Goal: Book appointment/travel/reservation

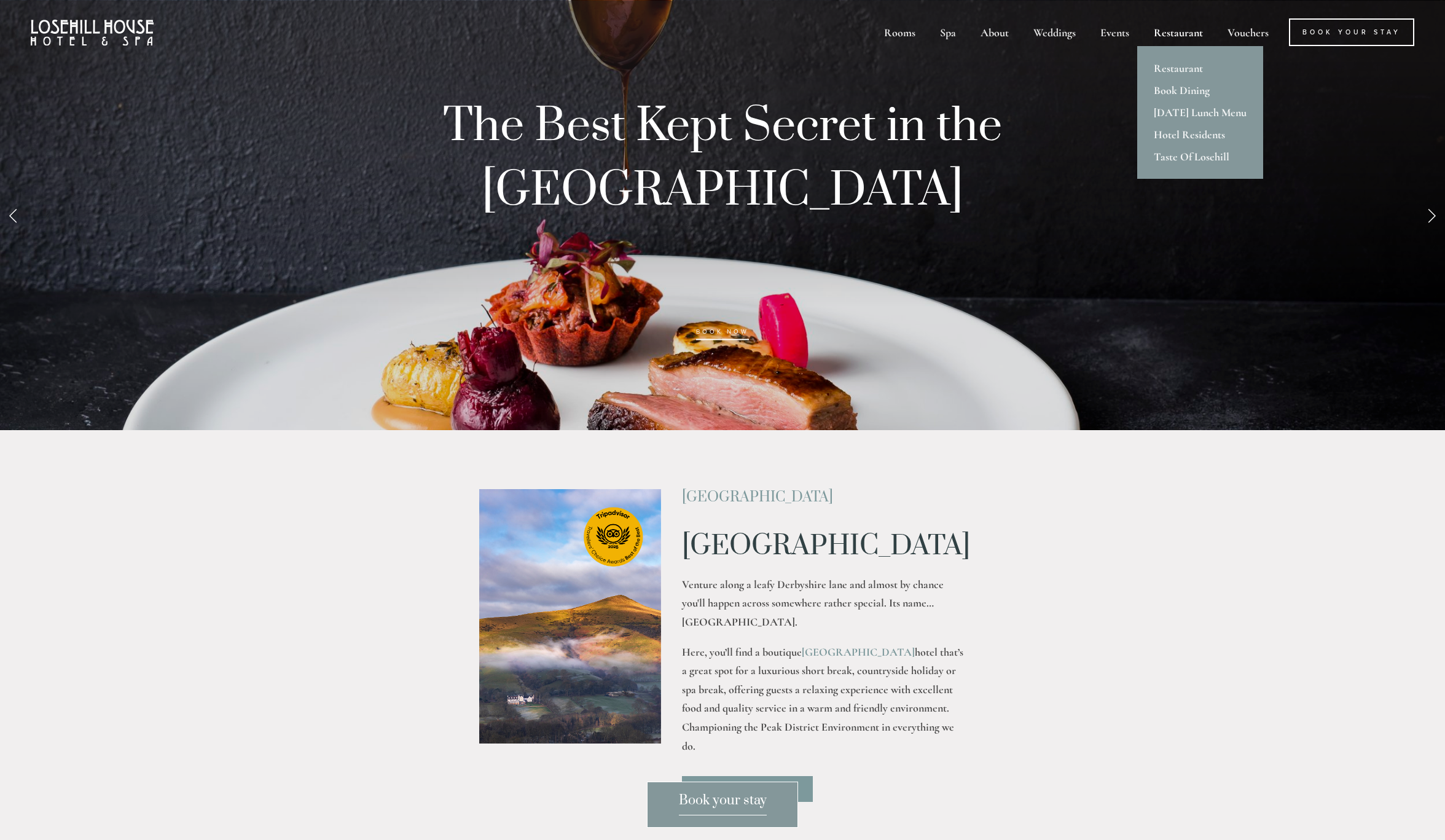
click at [1166, 31] on div "Restaurant" at bounding box center [1178, 32] width 71 height 28
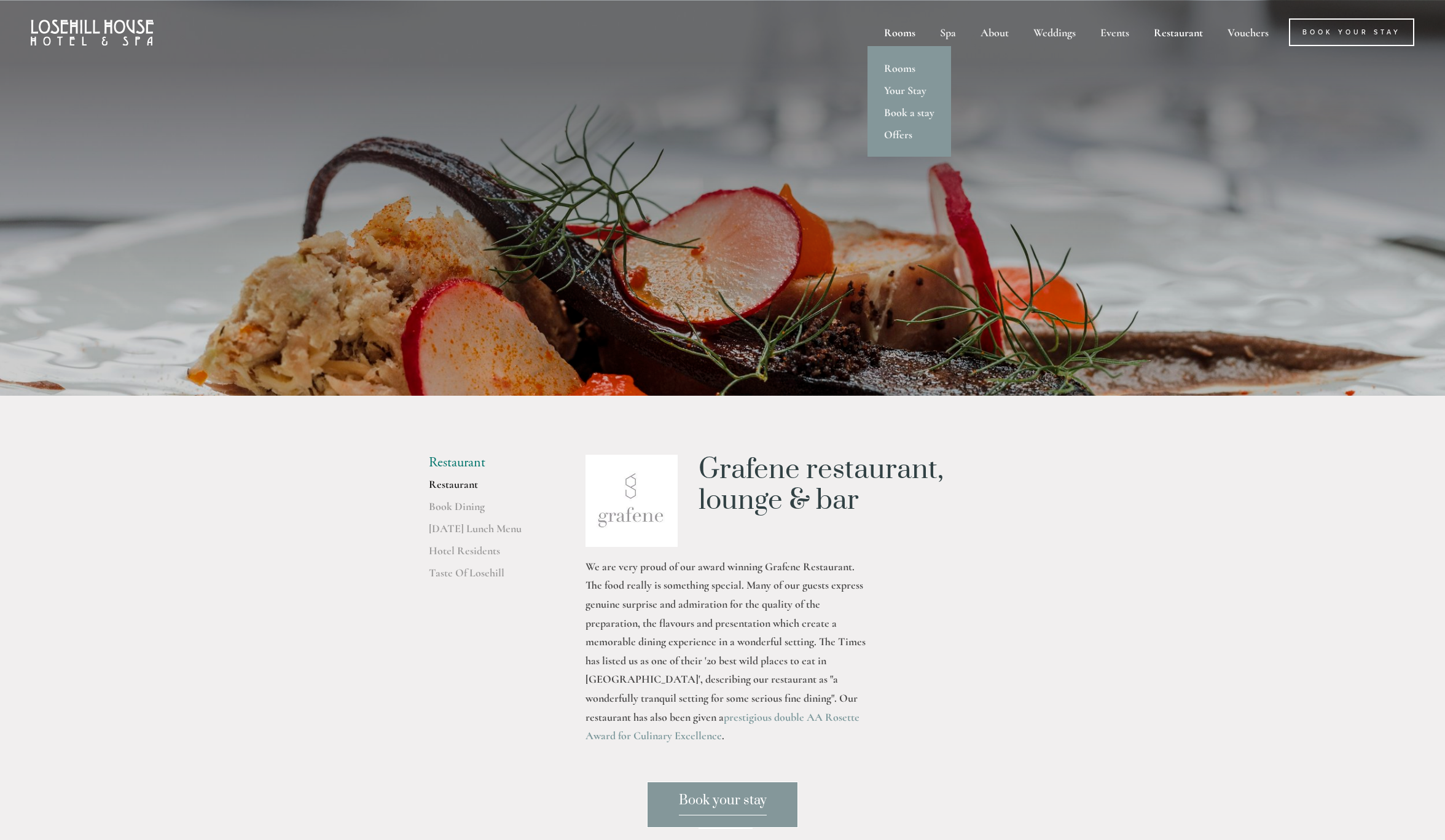
click at [907, 30] on div "Rooms" at bounding box center [900, 32] width 53 height 28
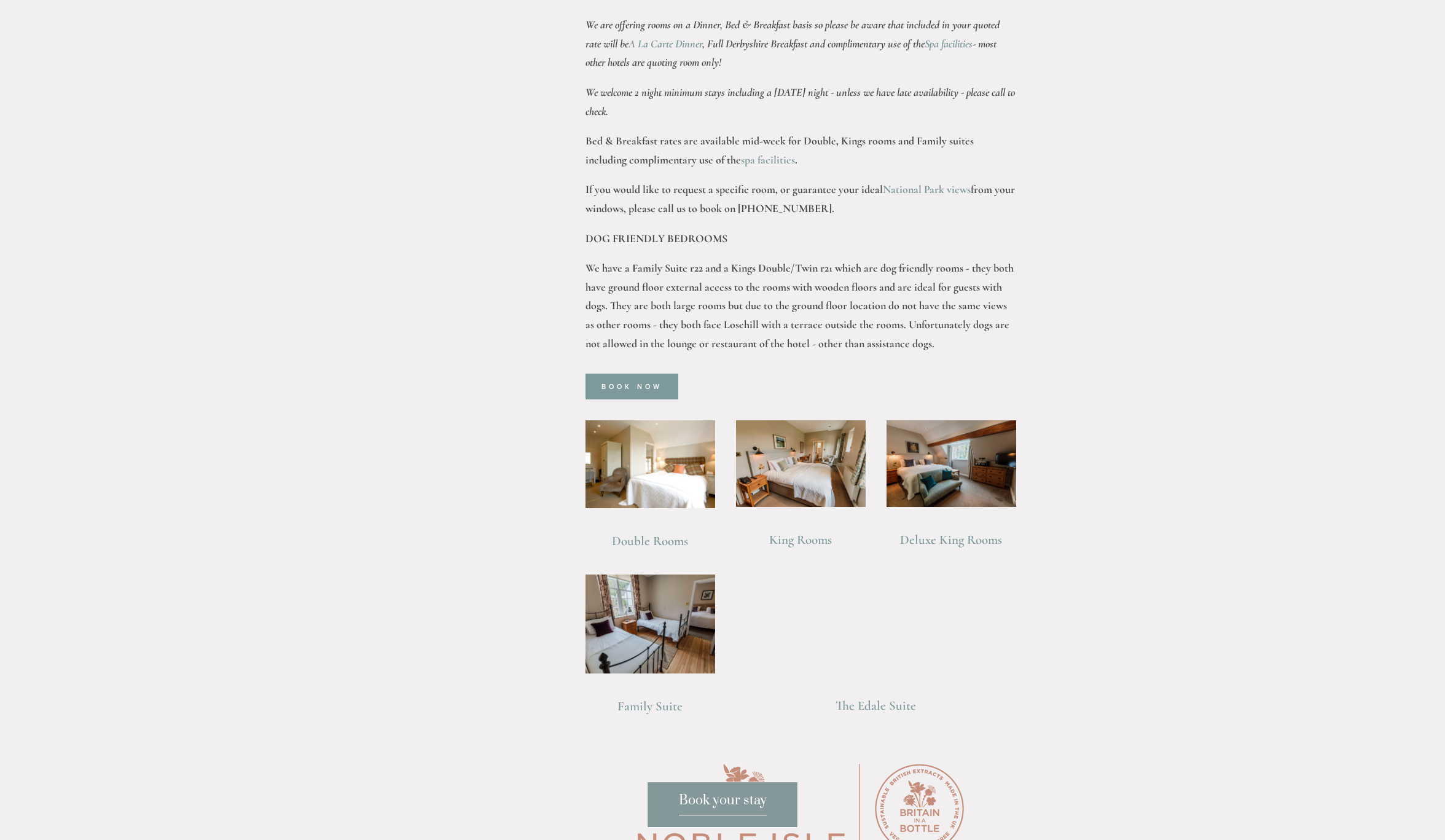
scroll to position [819, 0]
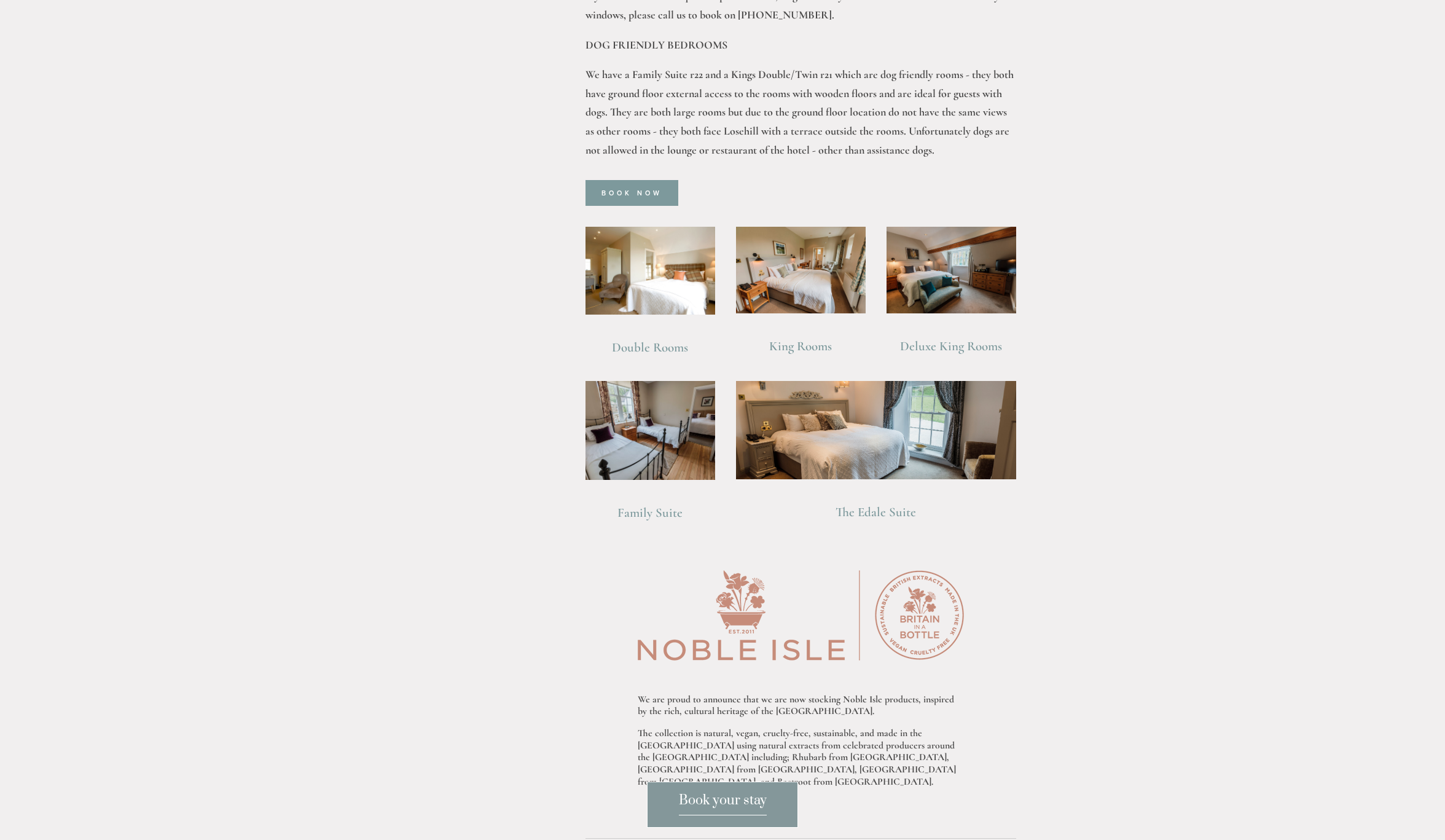
click at [747, 794] on span "Book your stay" at bounding box center [723, 803] width 88 height 24
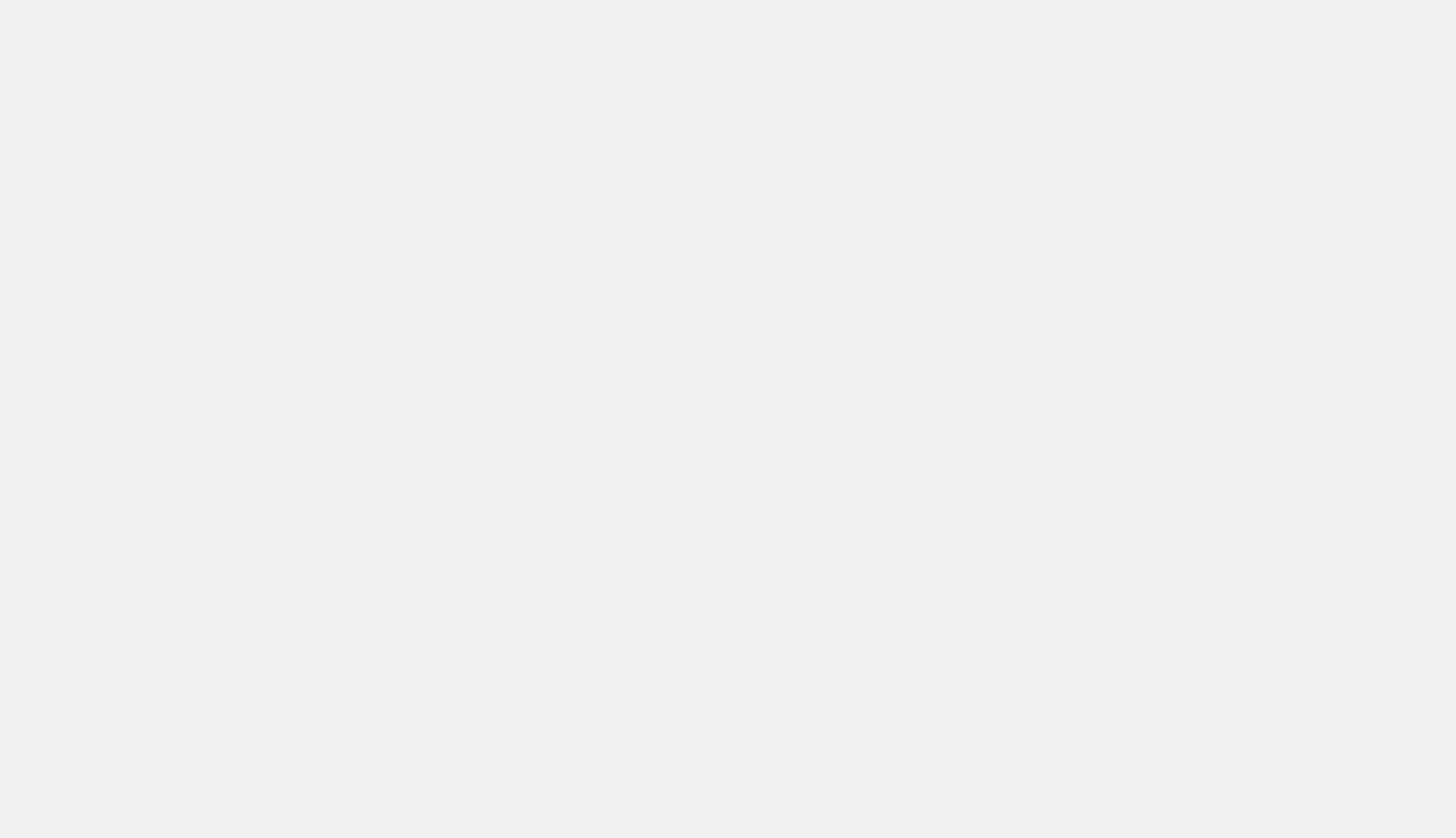
scroll to position [586, 0]
